Goal: Transaction & Acquisition: Purchase product/service

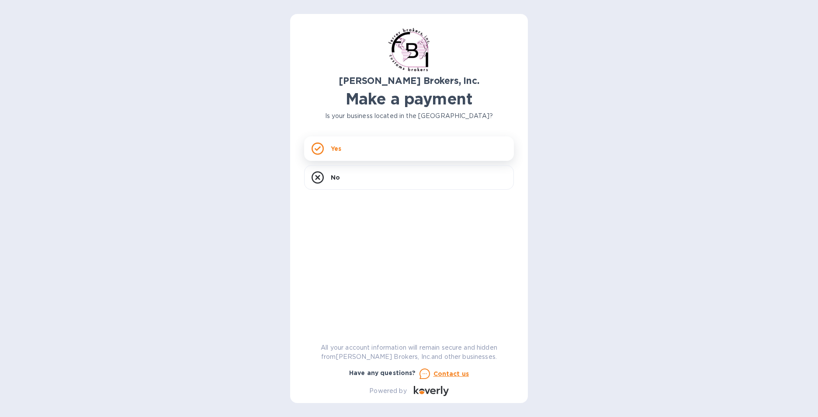
click at [361, 149] on div "Yes" at bounding box center [409, 148] width 210 height 24
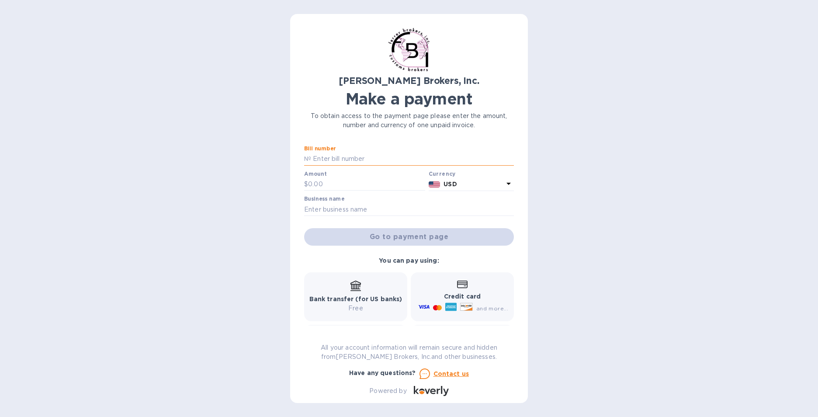
click at [361, 158] on input "text" at bounding box center [412, 158] width 203 height 13
type input "0297517-3"
click at [350, 180] on input "text" at bounding box center [366, 184] width 117 height 13
type input "1,149.91"
click at [362, 204] on input "text" at bounding box center [409, 209] width 210 height 13
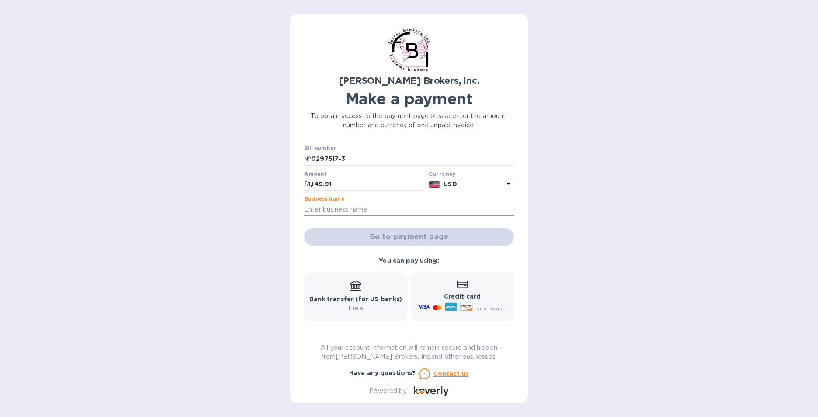
type input "Little Kery"
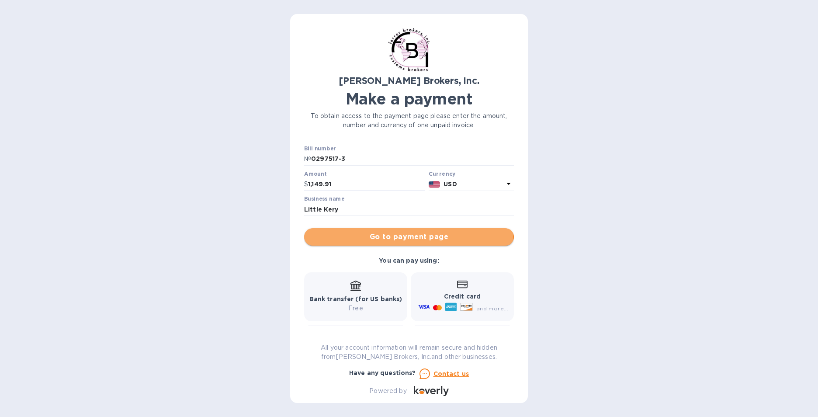
click at [408, 236] on span "Go to payment page" at bounding box center [409, 236] width 196 height 10
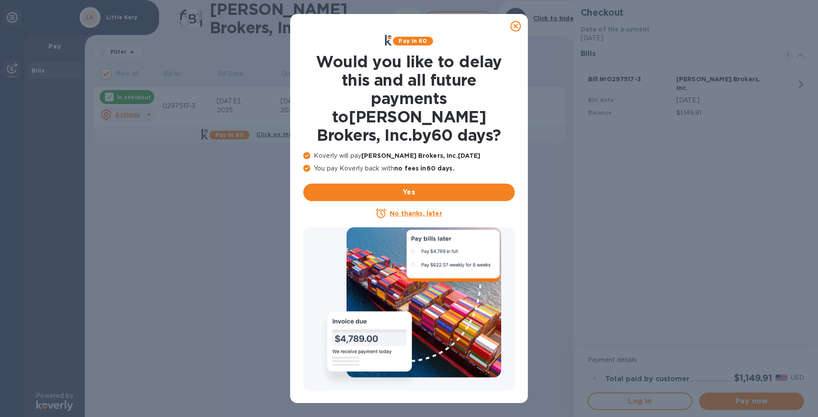
click at [418, 210] on u "No thanks, later" at bounding box center [416, 213] width 52 height 7
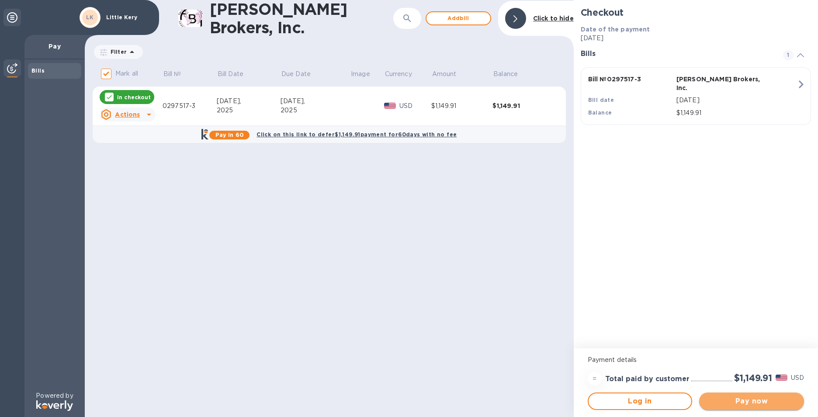
click at [761, 399] on span "Pay now" at bounding box center [751, 401] width 91 height 10
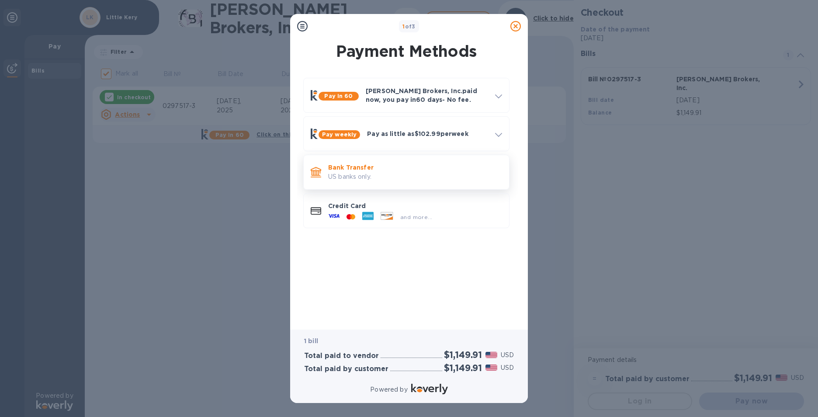
click at [405, 179] on p "US banks only." at bounding box center [415, 176] width 174 height 9
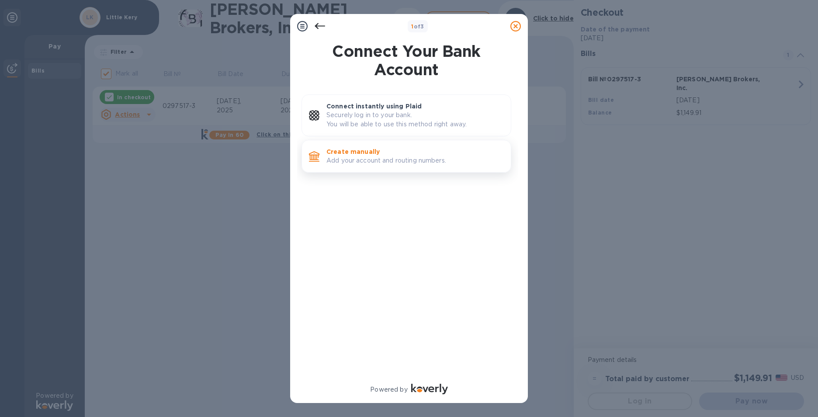
click at [392, 166] on div "Create manually Add your account and routing numbers." at bounding box center [415, 156] width 184 height 25
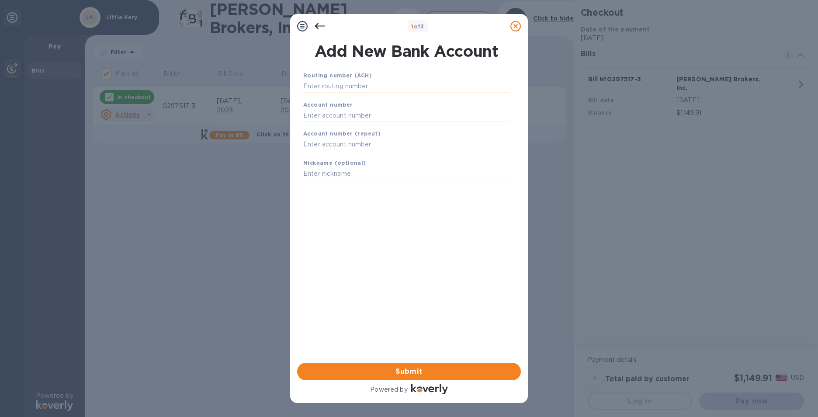
click at [364, 84] on input "text" at bounding box center [406, 86] width 206 height 13
type input "322271627"
click at [350, 122] on input "text" at bounding box center [406, 126] width 206 height 13
type input "273270956"
click at [347, 146] on b "Account number (repeat)" at bounding box center [341, 144] width 77 height 7
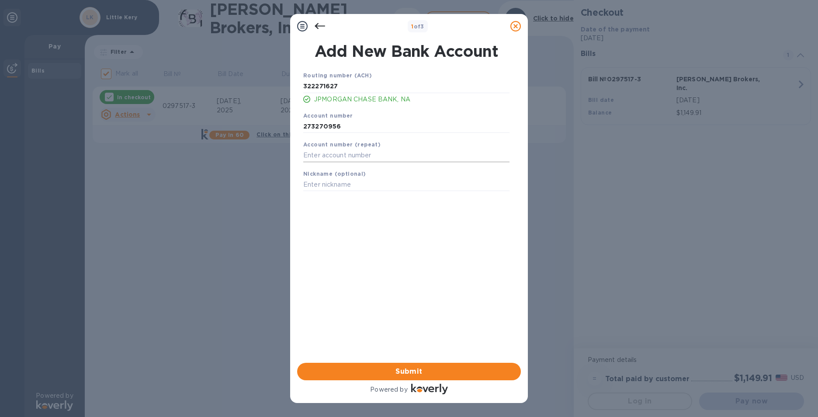
click at [342, 158] on input "text" at bounding box center [406, 155] width 206 height 13
type input "273270956"
click at [385, 375] on span "Submit" at bounding box center [409, 371] width 210 height 10
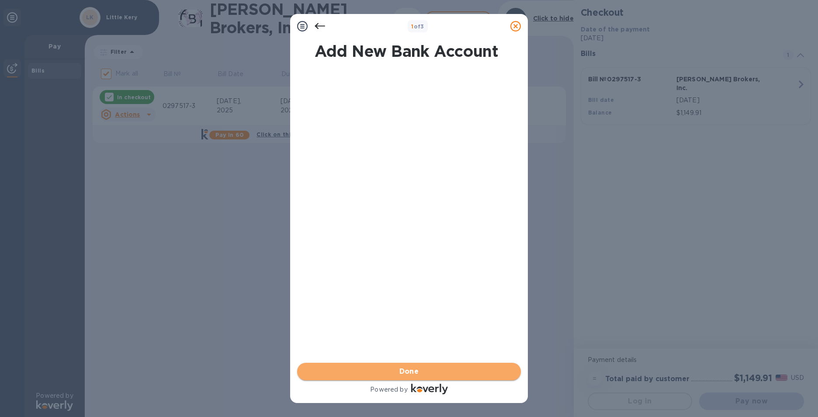
click at [390, 371] on span "Done" at bounding box center [409, 371] width 210 height 10
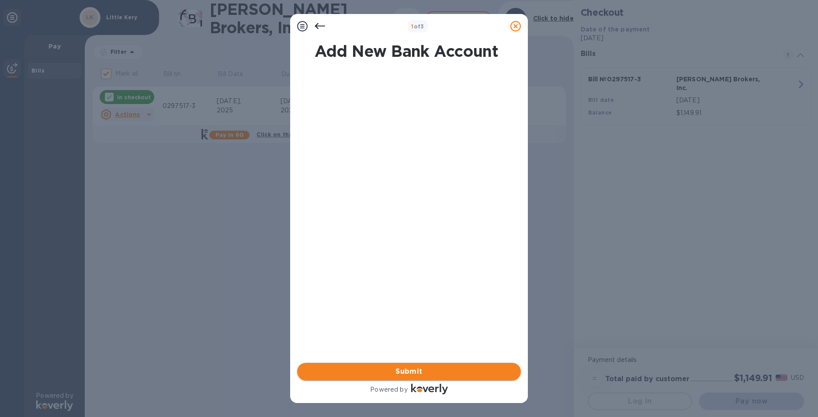
click at [390, 371] on span "Submit" at bounding box center [409, 371] width 210 height 10
